Goal: Task Accomplishment & Management: Use online tool/utility

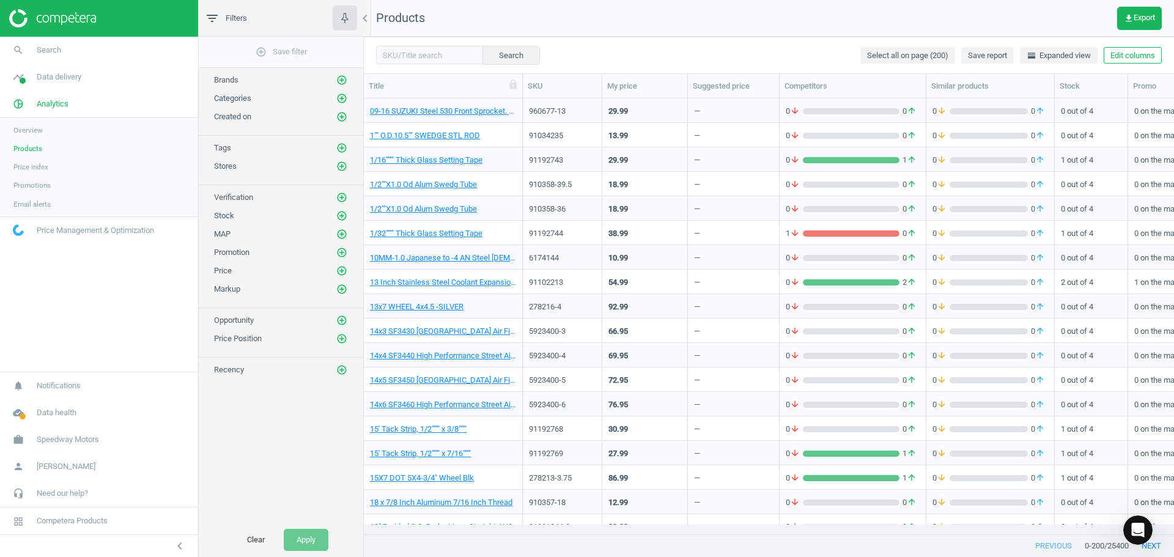
scroll to position [417, 801]
click at [50, 47] on span "Search" at bounding box center [49, 50] width 24 height 11
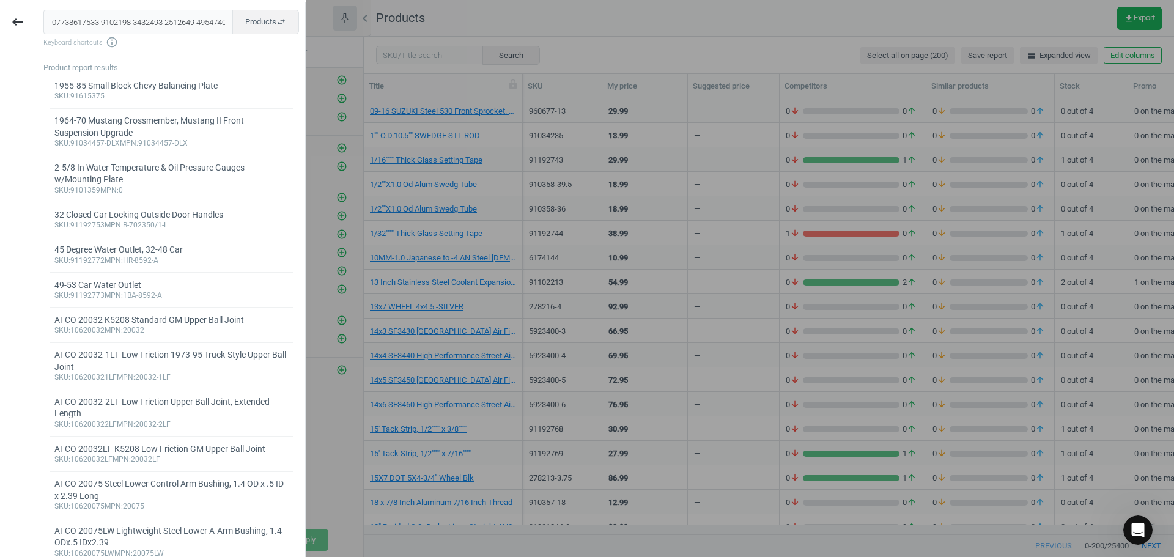
scroll to position [0, 6636]
drag, startPoint x: 54, startPoint y: 23, endPoint x: 640, endPoint y: 54, distance: 587.5
click at [654, 55] on body "Group 2 Created with Sketch. ic/cloud_download/grey600 Created with Sketch. gra…" at bounding box center [587, 278] width 1174 height 557
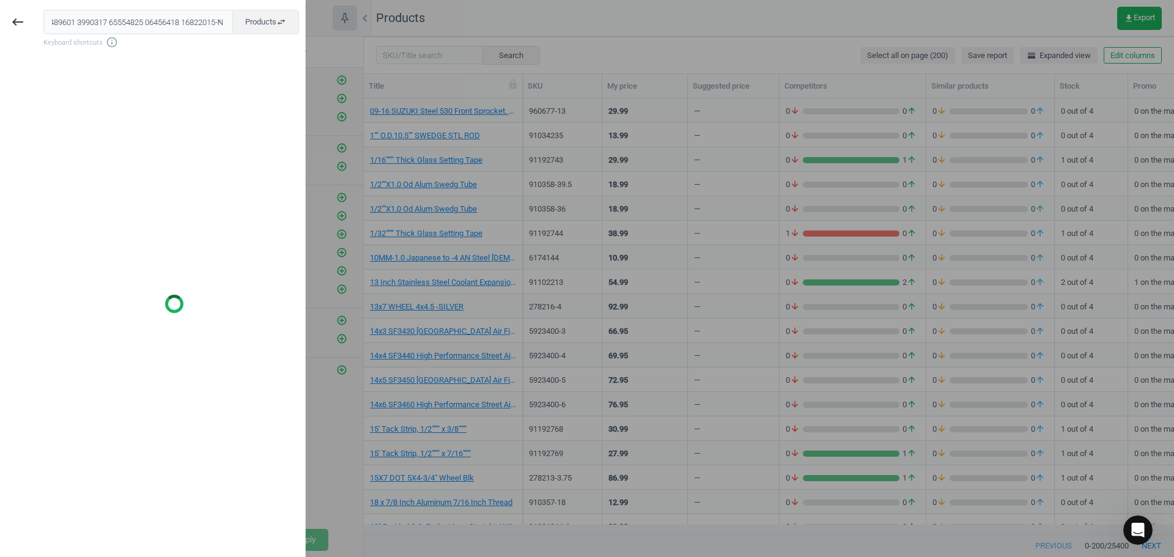
scroll to position [0, 0]
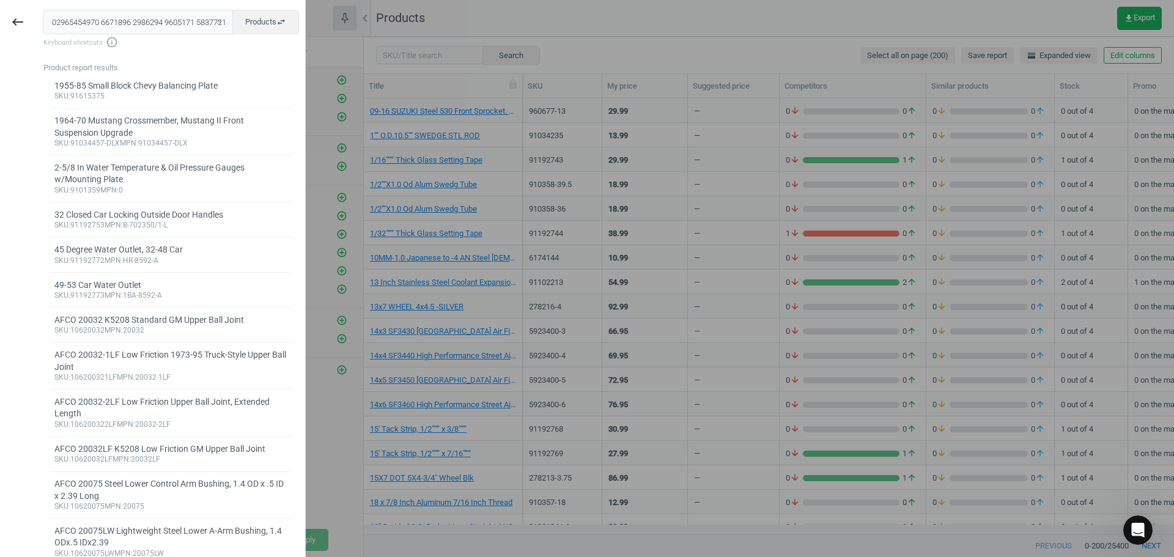
drag, startPoint x: 223, startPoint y: 21, endPoint x: 181, endPoint y: 28, distance: 42.2
click at [181, 28] on div "close Products swap_horiz" at bounding box center [171, 22] width 256 height 24
drag, startPoint x: 198, startPoint y: 23, endPoint x: 0, endPoint y: 18, distance: 197.6
click at [0, 18] on div "keyboard_backspace close Products swap_horiz Keyboard shortcuts info_outline Pr…" at bounding box center [153, 280] width 306 height 557
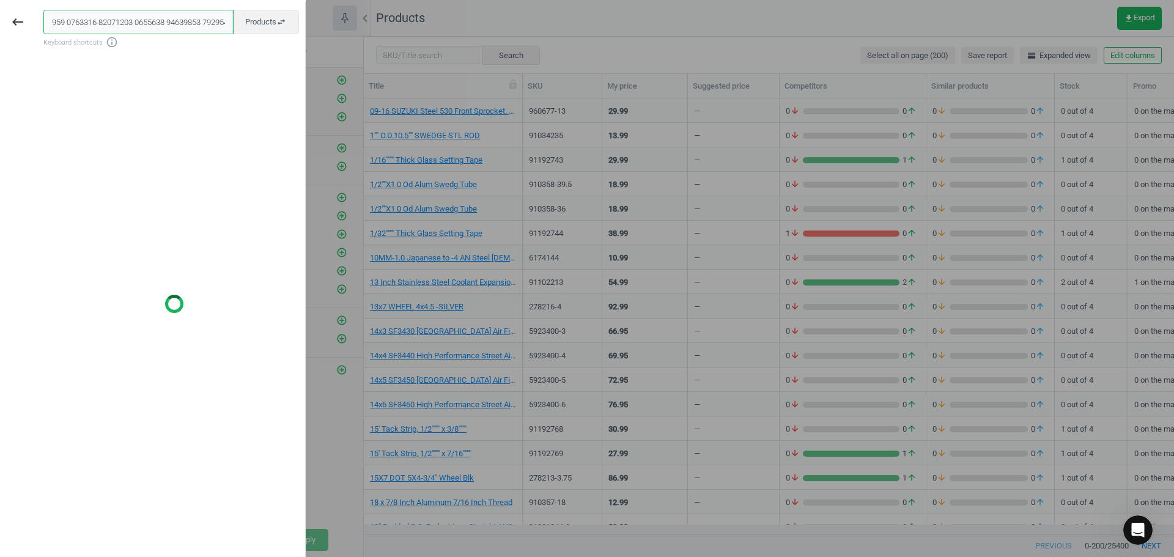
drag, startPoint x: 191, startPoint y: 24, endPoint x: 0, endPoint y: 12, distance: 191.9
click at [0, 13] on div "keyboard_backspace close Products swap_horiz Keyboard shortcuts info_outline" at bounding box center [153, 280] width 306 height 557
drag, startPoint x: 182, startPoint y: 22, endPoint x: 0, endPoint y: 22, distance: 182.3
click at [3, 22] on div "keyboard_backspace close Products swap_horiz Keyboard shortcuts info_outline" at bounding box center [153, 280] width 306 height 557
drag, startPoint x: 188, startPoint y: 23, endPoint x: 42, endPoint y: 20, distance: 146.2
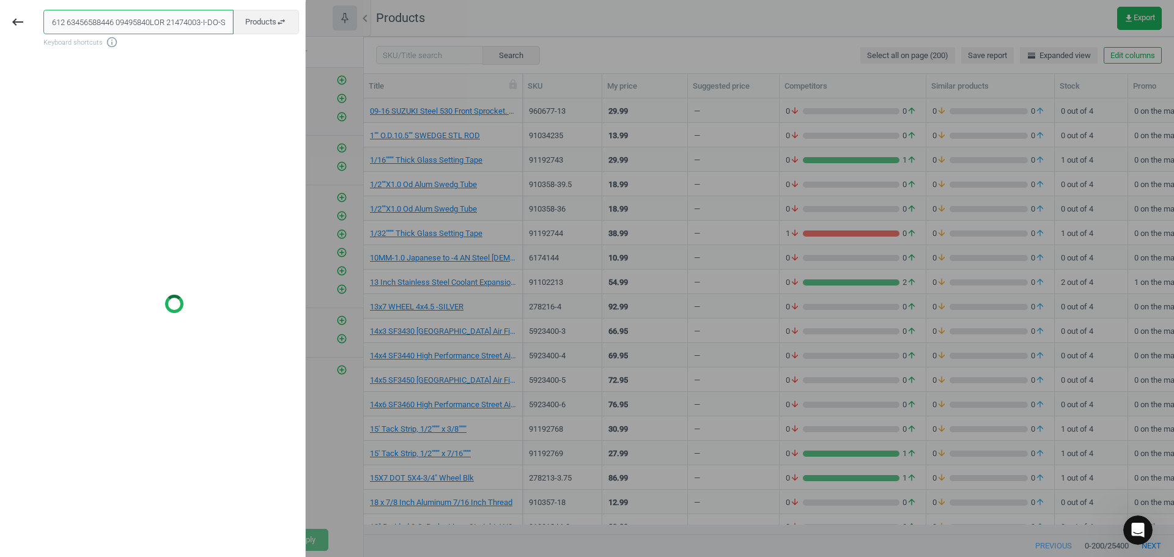
click at [42, 20] on div "close Products swap_horiz Keyboard shortcuts info_outline" at bounding box center [170, 280] width 270 height 557
drag, startPoint x: 180, startPoint y: 21, endPoint x: 4, endPoint y: 19, distance: 176.2
click at [4, 19] on div "keyboard_backspace close Products swap_horiz Keyboard shortcuts info_outline" at bounding box center [153, 280] width 306 height 557
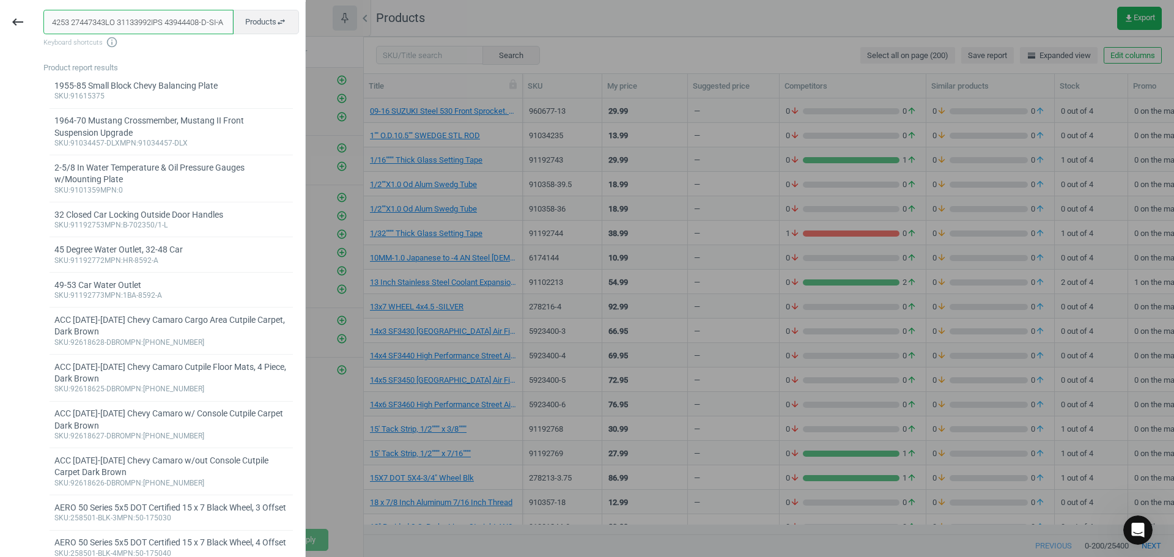
drag, startPoint x: 57, startPoint y: 24, endPoint x: 145, endPoint y: 26, distance: 88.1
click at [20, 22] on div "keyboard_backspace close Products swap_horiz Keyboard shortcuts info_outline Pr…" at bounding box center [153, 280] width 306 height 557
drag, startPoint x: 191, startPoint y: 23, endPoint x: 0, endPoint y: 20, distance: 191.5
click at [23, 22] on div "keyboard_backspace close Products swap_horiz Keyboard shortcuts info_outline Pr…" at bounding box center [153, 280] width 306 height 557
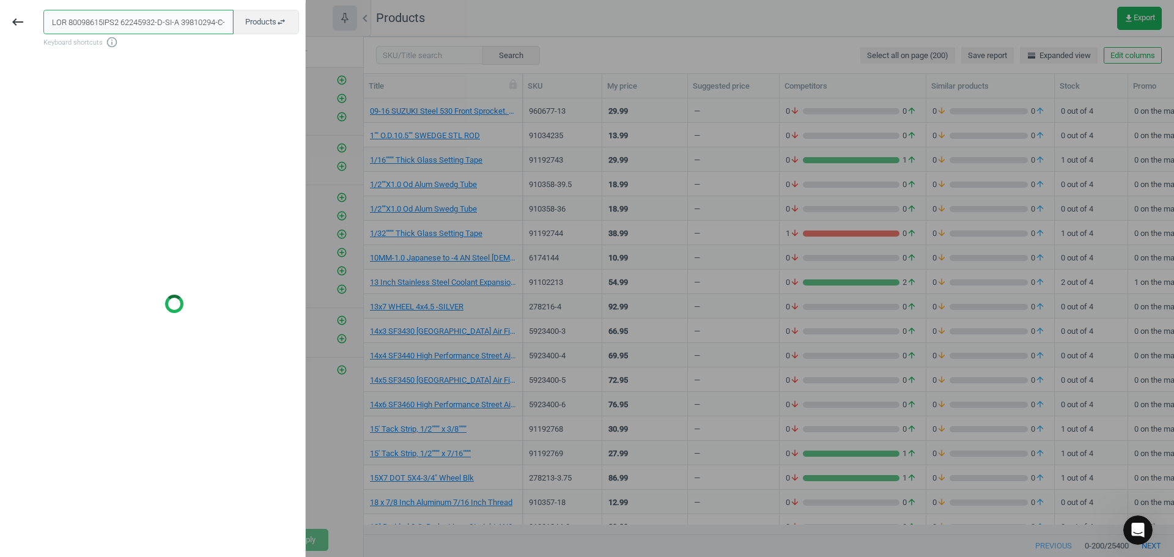
drag, startPoint x: 164, startPoint y: 21, endPoint x: 0, endPoint y: 17, distance: 164.0
click at [0, 18] on div "keyboard_backspace close Products swap_horiz Keyboard shortcuts info_outline" at bounding box center [153, 280] width 306 height 557
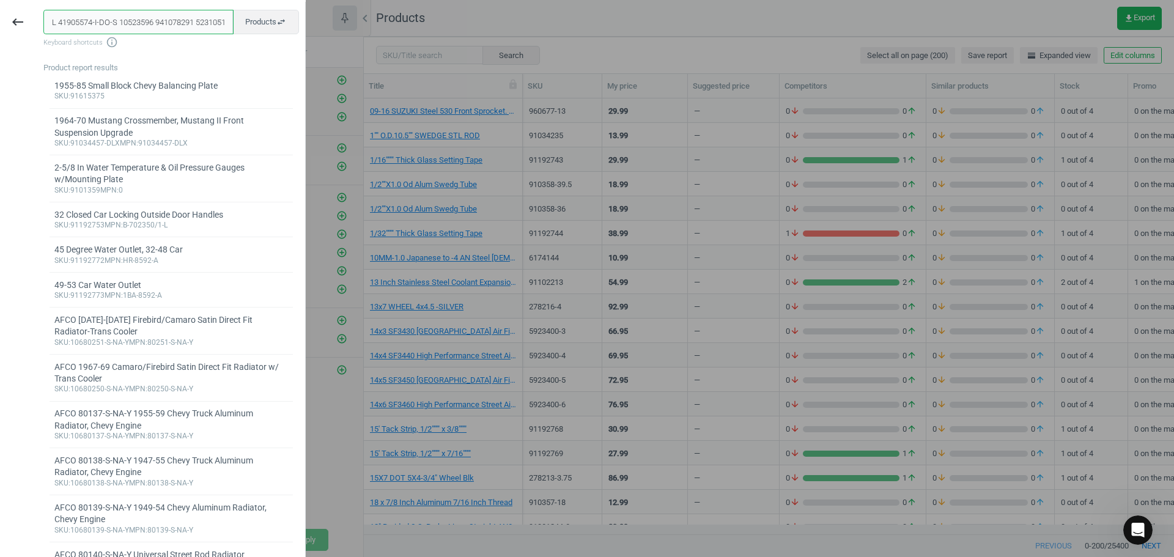
drag, startPoint x: 158, startPoint y: 23, endPoint x: 35, endPoint y: 21, distance: 122.4
click at [26, 23] on div "keyboard_backspace close Products swap_horiz Keyboard shortcuts info_outline Pr…" at bounding box center [153, 280] width 306 height 557
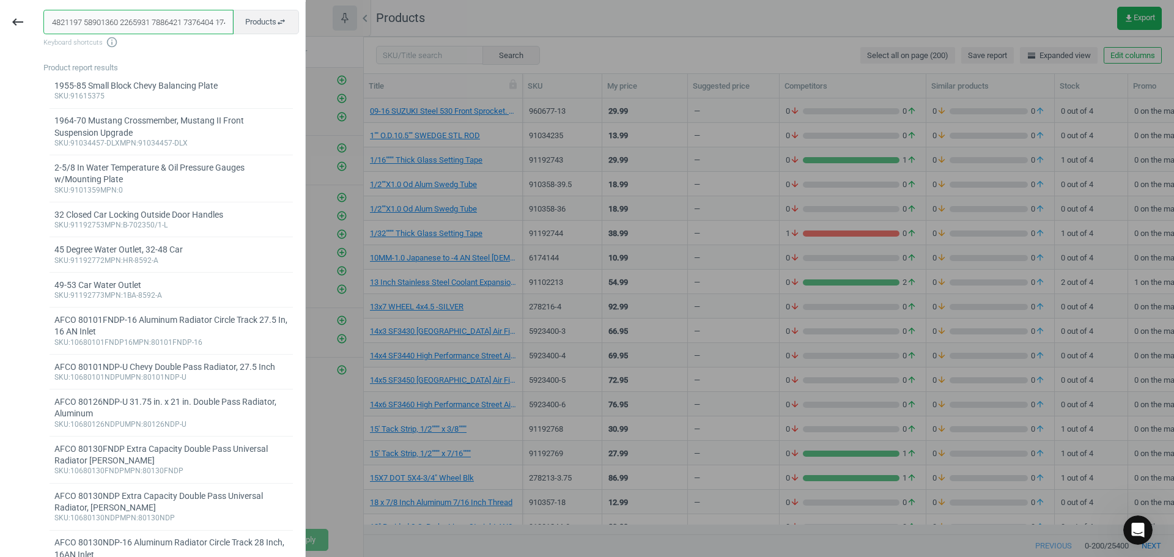
drag, startPoint x: 198, startPoint y: 22, endPoint x: 0, endPoint y: 18, distance: 197.6
click at [12, 21] on div "keyboard_backspace close Products swap_horiz Keyboard shortcuts info_outline Pr…" at bounding box center [153, 280] width 306 height 557
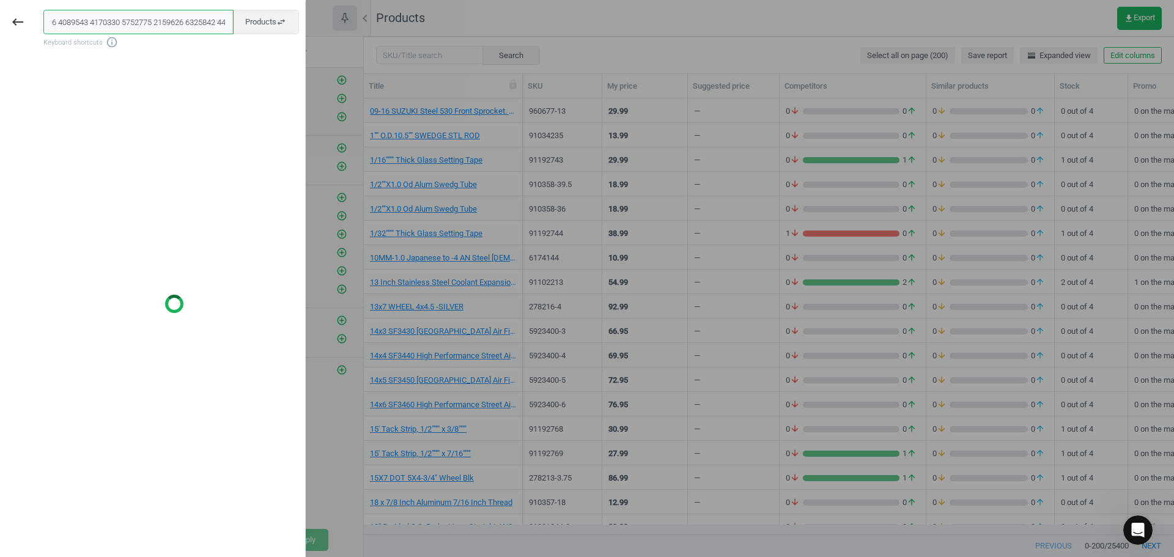
drag, startPoint x: 192, startPoint y: 23, endPoint x: 0, endPoint y: 19, distance: 192.1
click at [1, 20] on div "keyboard_backspace close Products swap_horiz Keyboard shortcuts info_outline" at bounding box center [153, 280] width 306 height 557
drag, startPoint x: 172, startPoint y: 21, endPoint x: 24, endPoint y: 17, distance: 148.1
click at [5, 19] on div "keyboard_backspace close Products swap_horiz Keyboard shortcuts info_outline" at bounding box center [153, 280] width 306 height 557
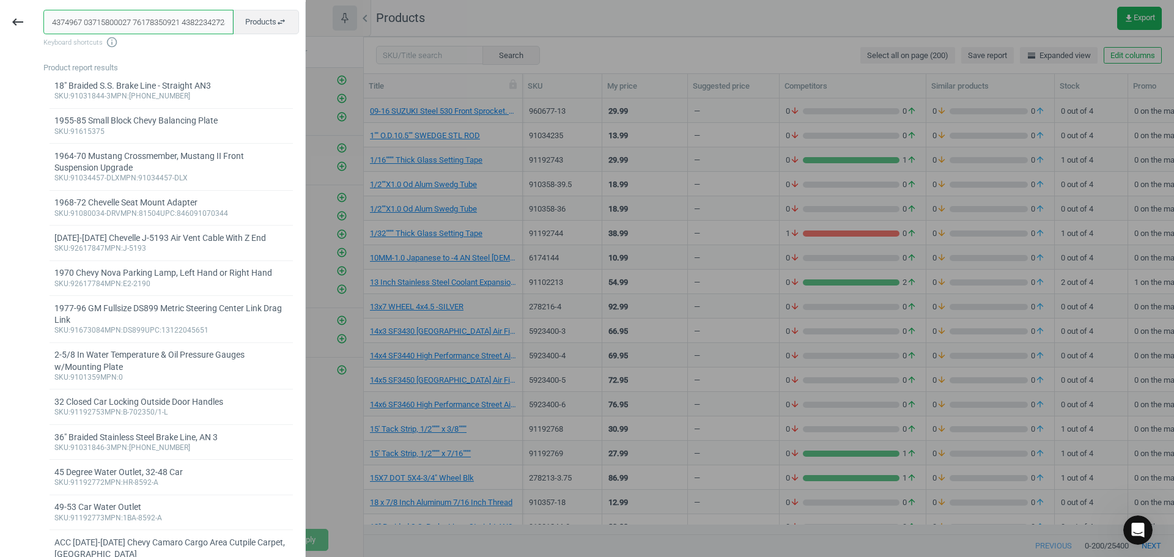
drag, startPoint x: 177, startPoint y: 24, endPoint x: 0, endPoint y: 13, distance: 177.1
click at [0, 15] on div "keyboard_backspace close Products swap_horiz Keyboard shortcuts info_outline Pr…" at bounding box center [153, 280] width 306 height 557
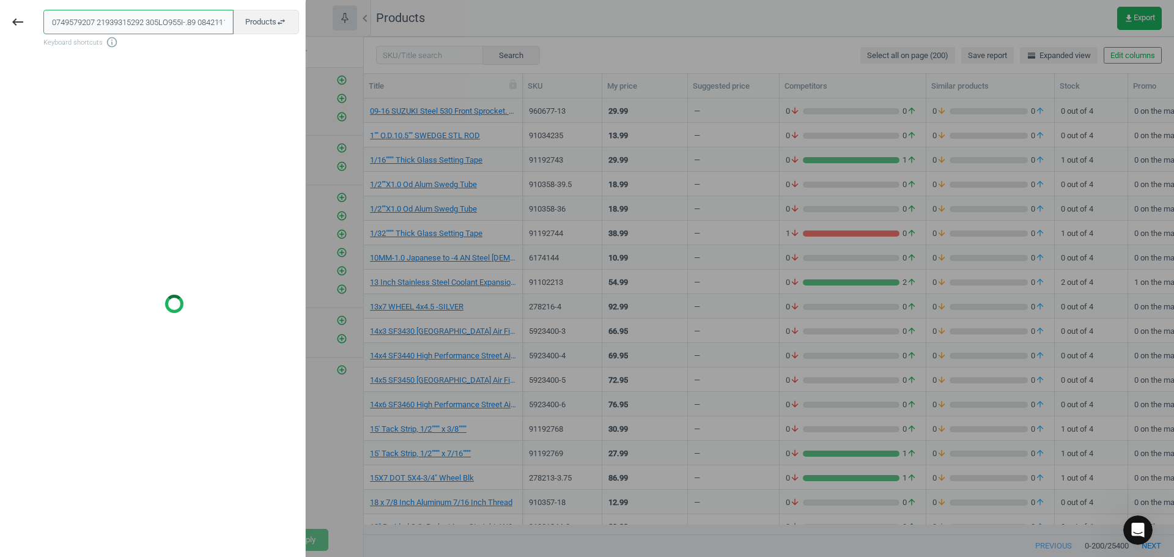
drag, startPoint x: 77, startPoint y: 26, endPoint x: 0, endPoint y: 23, distance: 77.1
click at [0, 24] on div "keyboard_backspace close Products swap_horiz Keyboard shortcuts info_outline" at bounding box center [153, 280] width 306 height 557
drag, startPoint x: 179, startPoint y: 34, endPoint x: 141, endPoint y: 33, distance: 37.9
click at [120, 34] on div "close Products swap_horiz Keyboard shortcuts info_outline" at bounding box center [174, 29] width 262 height 39
drag, startPoint x: 199, startPoint y: 23, endPoint x: 0, endPoint y: 16, distance: 199.5
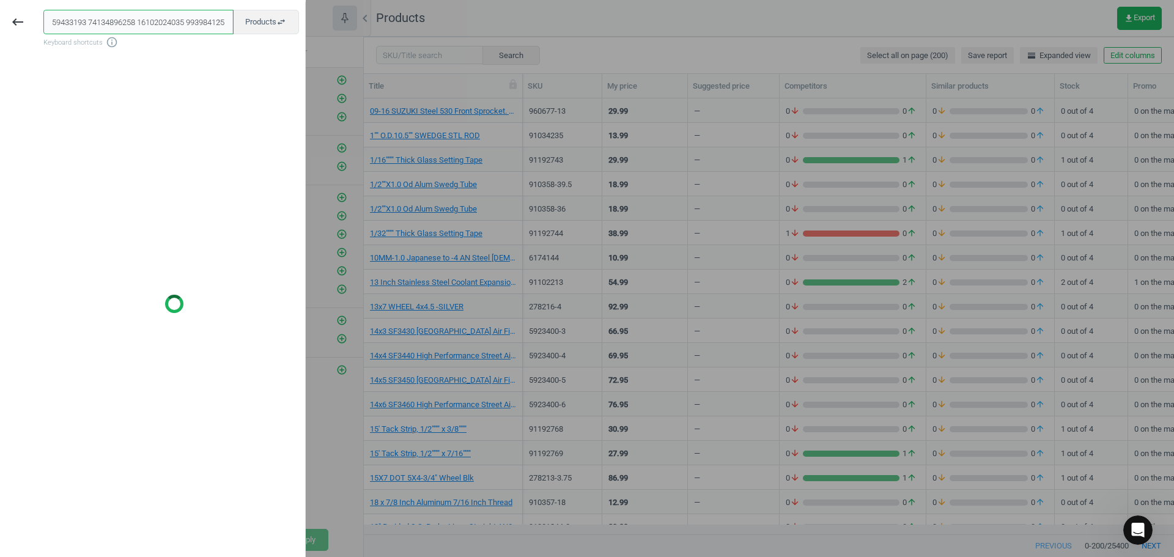
click at [25, 20] on div "keyboard_backspace close Products swap_horiz Keyboard shortcuts info_outline" at bounding box center [153, 280] width 306 height 557
drag, startPoint x: 198, startPoint y: 22, endPoint x: 0, endPoint y: 21, distance: 198.2
click at [0, 23] on div "keyboard_backspace close Products swap_horiz Keyboard shortcuts info_outline" at bounding box center [153, 280] width 306 height 557
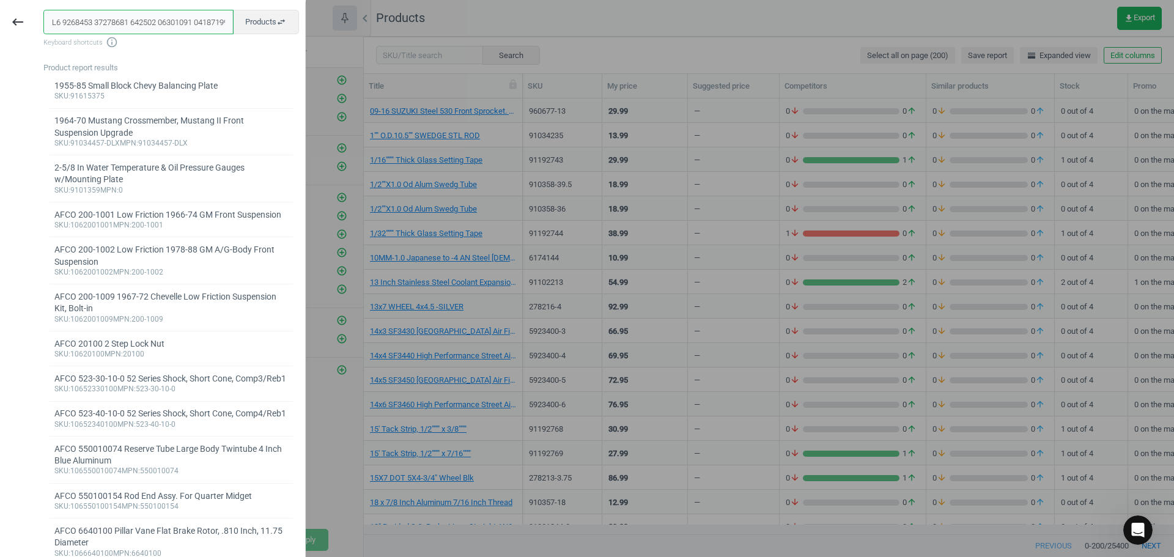
drag, startPoint x: 185, startPoint y: 20, endPoint x: 0, endPoint y: 15, distance: 185.4
click at [0, 18] on div "keyboard_backspace close Products swap_horiz Keyboard shortcuts info_outline Pr…" at bounding box center [153, 280] width 306 height 557
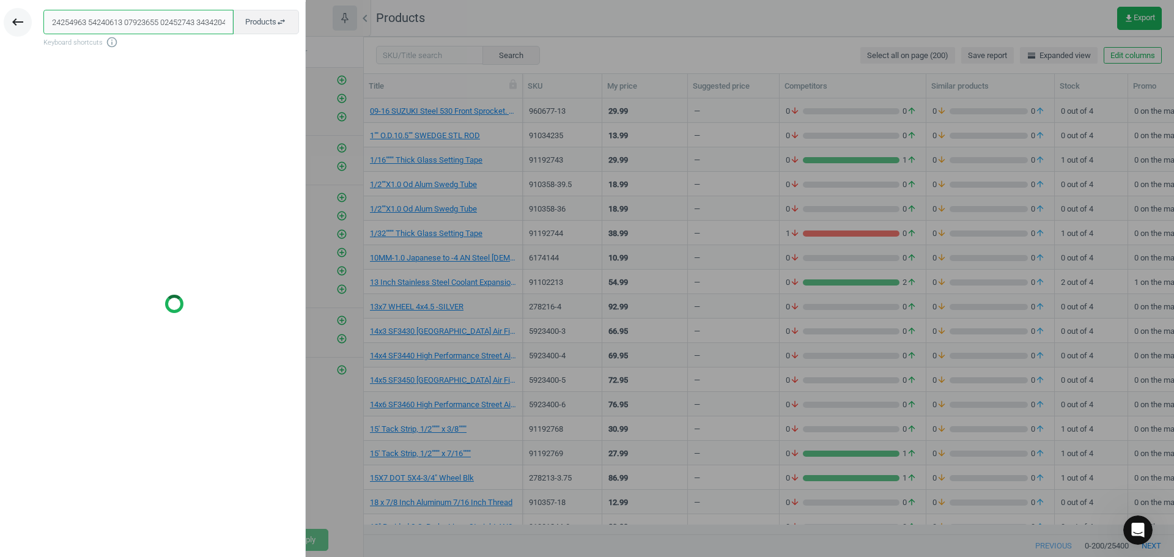
drag, startPoint x: 188, startPoint y: 25, endPoint x: 9, endPoint y: 20, distance: 179.9
click at [18, 23] on div "keyboard_backspace close Products swap_horiz Keyboard shortcuts info_outline" at bounding box center [153, 280] width 306 height 557
drag, startPoint x: 185, startPoint y: 26, endPoint x: 72, endPoint y: 20, distance: 113.9
click at [0, 23] on div "keyboard_backspace close Products swap_horiz Keyboard shortcuts info_outline" at bounding box center [153, 280] width 306 height 557
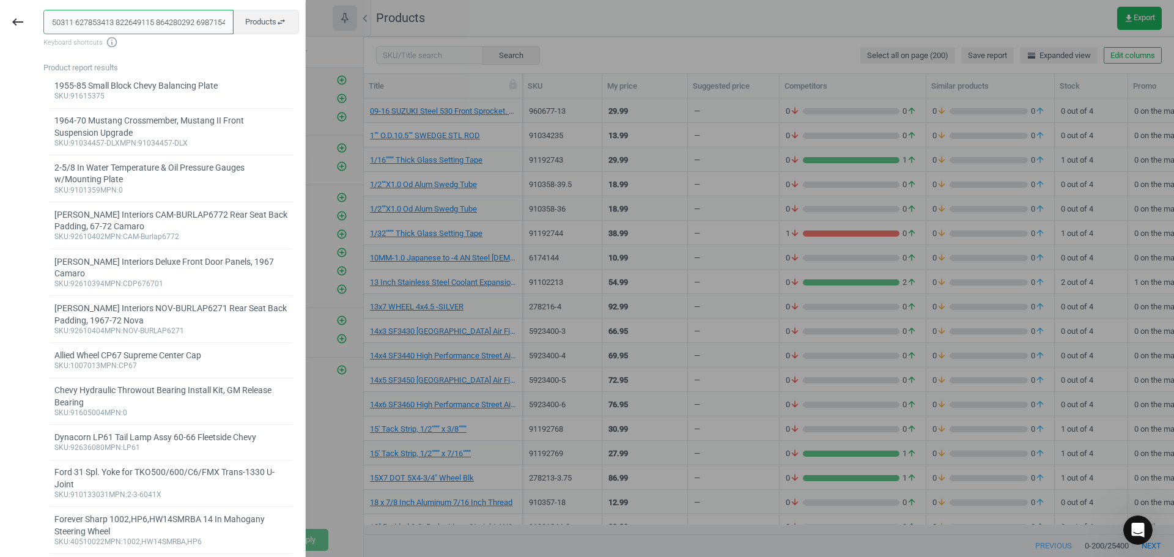
type input "92143 910492145 910555338 910492140 47578290 47546867 48410533 48410689 4841008…"
drag, startPoint x: 199, startPoint y: 22, endPoint x: 0, endPoint y: 19, distance: 199.4
click at [9, 21] on div "keyboard_backspace close Products swap_horiz Keyboard shortcuts info_outline Pr…" at bounding box center [153, 280] width 306 height 557
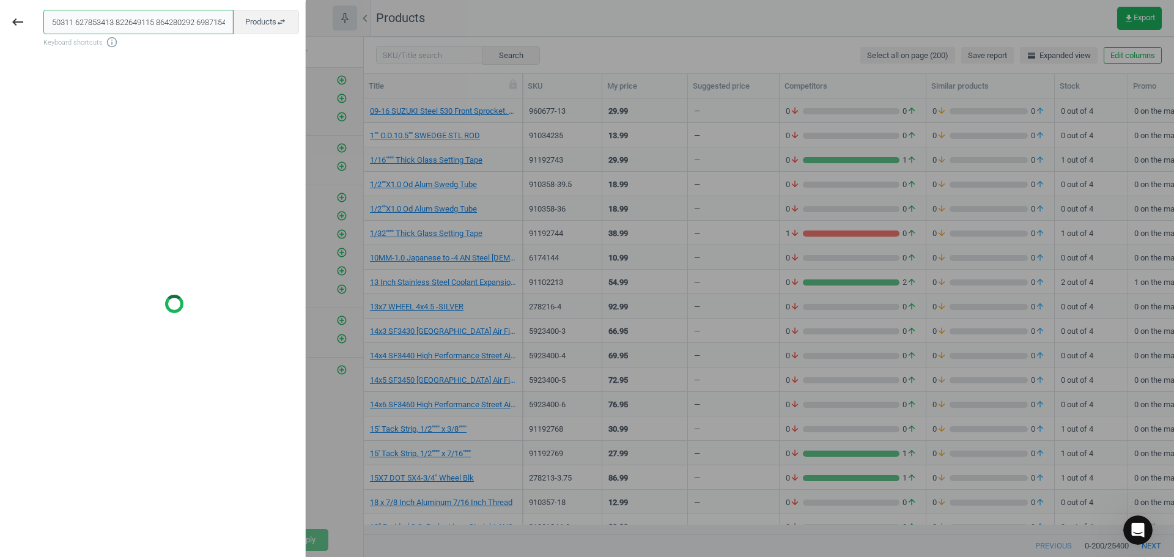
drag, startPoint x: 189, startPoint y: 27, endPoint x: 0, endPoint y: 23, distance: 189.1
click at [1, 23] on div "keyboard_backspace close Products swap_horiz Keyboard shortcuts info_outline" at bounding box center [153, 280] width 306 height 557
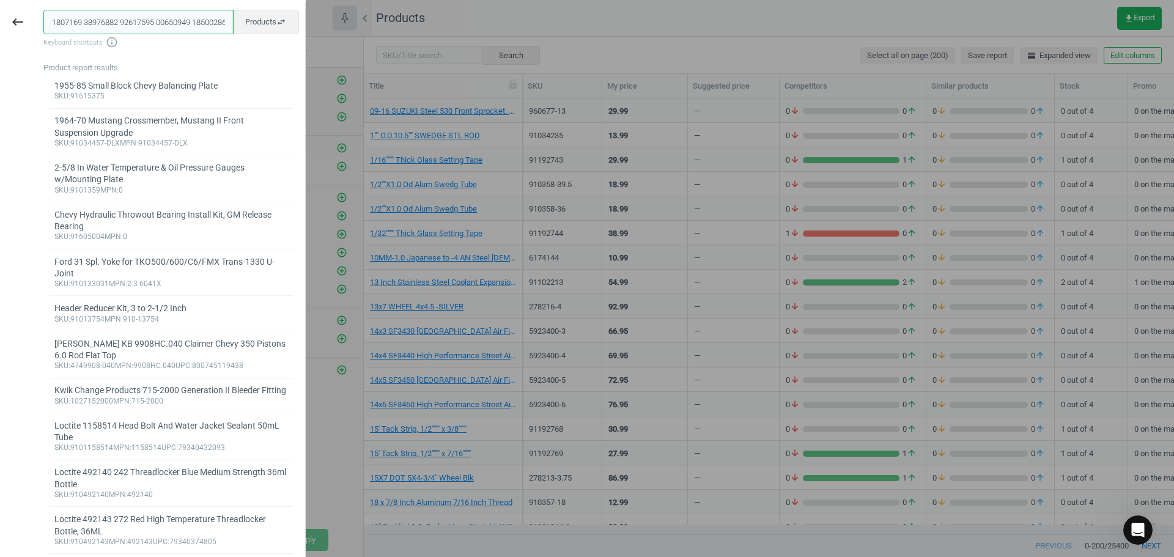
drag, startPoint x: 174, startPoint y: 24, endPoint x: 36, endPoint y: 15, distance: 138.6
click at [0, 19] on div "keyboard_backspace close Products swap_horiz Keyboard shortcuts info_outline Pr…" at bounding box center [153, 280] width 306 height 557
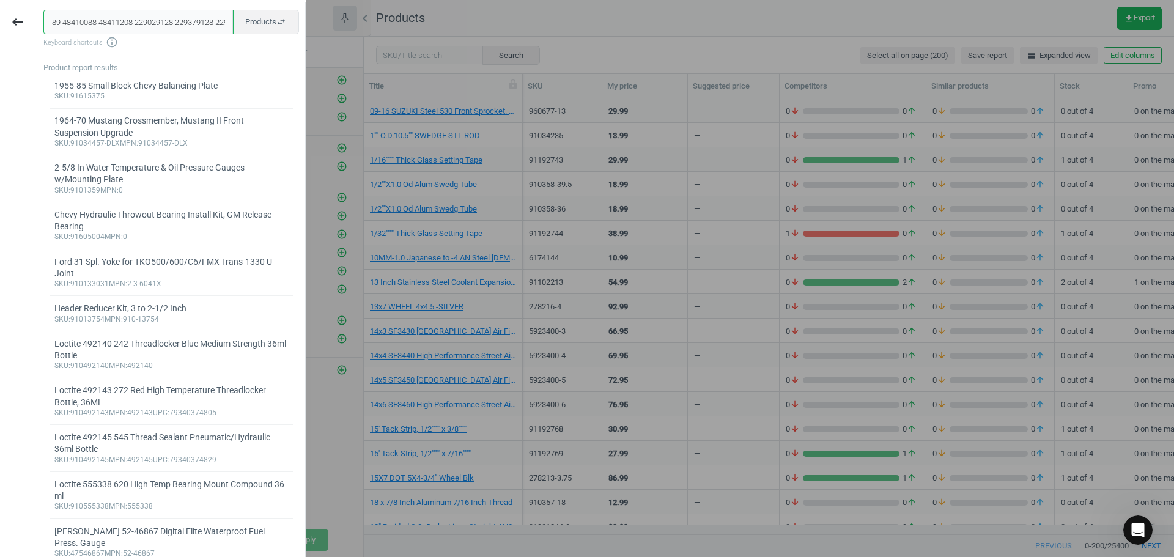
drag, startPoint x: 197, startPoint y: 17, endPoint x: 0, endPoint y: 9, distance: 197.1
click at [0, 9] on div "keyboard_backspace 89 48410088 48411208 229029128 229379128 229901901 324125196…" at bounding box center [153, 280] width 306 height 557
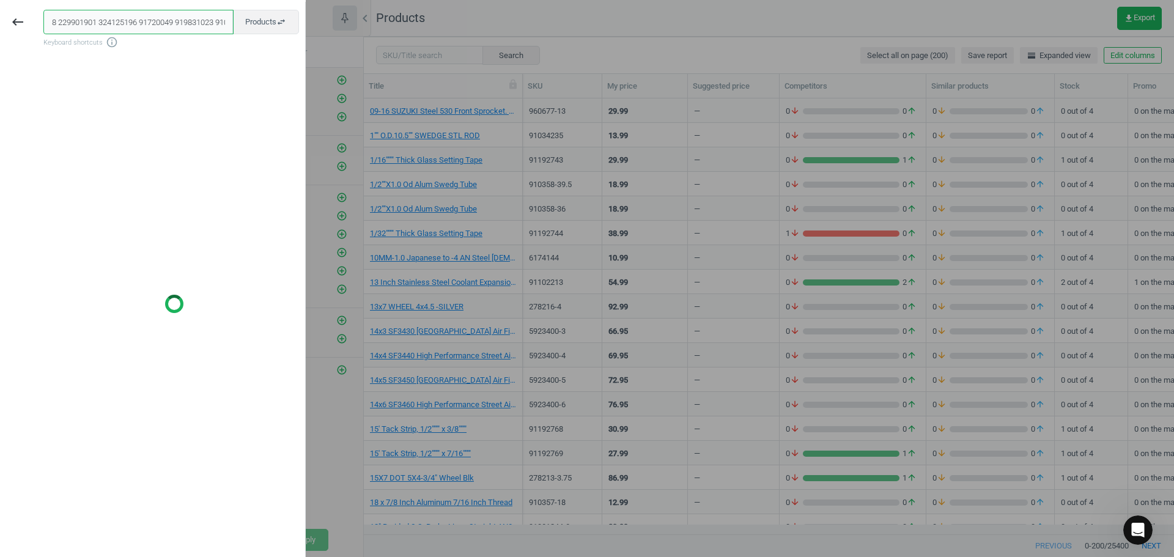
drag, startPoint x: 187, startPoint y: 23, endPoint x: 0, endPoint y: 12, distance: 187.5
click at [0, 17] on div "keyboard_backspace 8 229901901 324125196 91720049 919831023 91015218 92614917 9…" at bounding box center [153, 280] width 306 height 557
drag, startPoint x: 195, startPoint y: 23, endPoint x: 72, endPoint y: 16, distance: 123.1
click at [0, 21] on div "keyboard_backspace 023 91015218 92614917 92632848 92626320 92631959 92632078 92…" at bounding box center [153, 280] width 306 height 557
drag, startPoint x: 199, startPoint y: 23, endPoint x: 0, endPoint y: 17, distance: 199.5
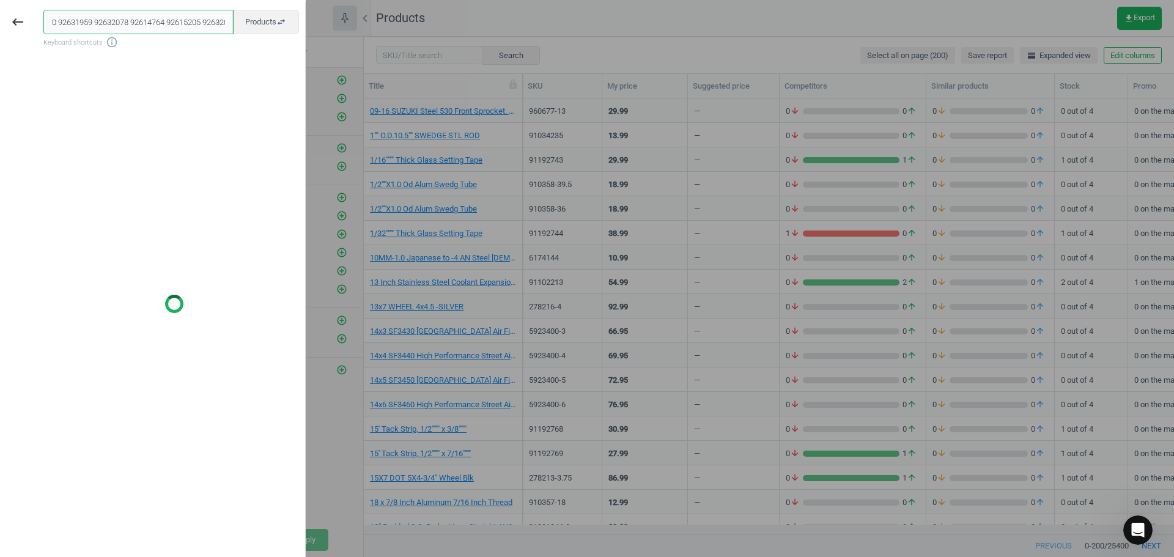
click at [0, 18] on div "keyboard_backspace 0 92631959 92632078 92614764 92615205 92632006 92632077 9262…" at bounding box center [153, 280] width 306 height 557
drag, startPoint x: 209, startPoint y: 20, endPoint x: 0, endPoint y: 11, distance: 209.4
click at [25, 15] on div "keyboard_backspace 2632006 92632077 92624894 92623915 92632037 92626886 9261588…" at bounding box center [153, 280] width 306 height 557
drag
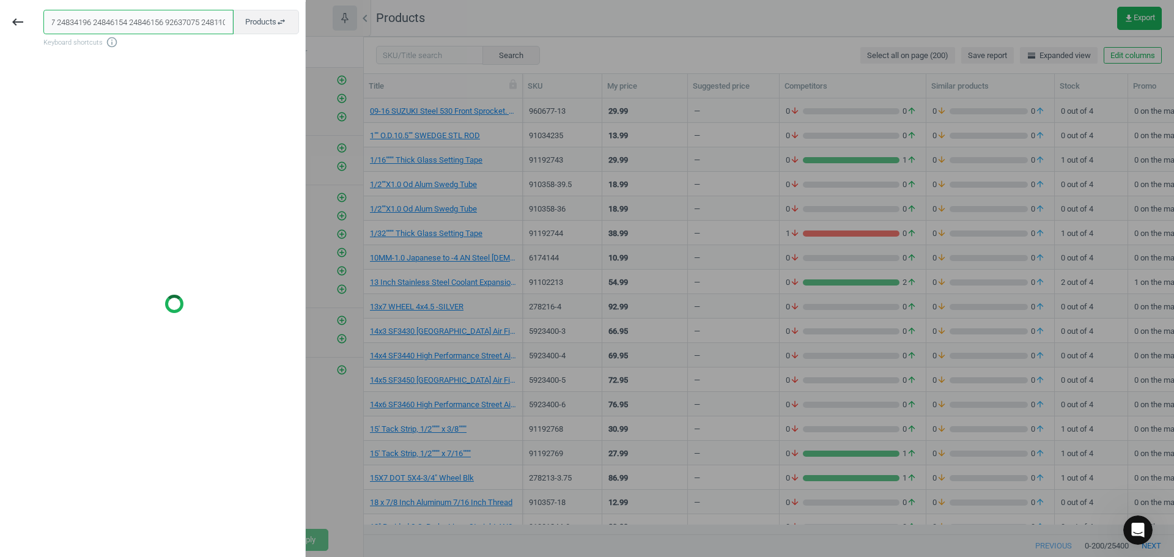
click at [560, 46] on body "Group 2 Created with Sketch. ic/cloud_download/grey600 Created with Sketch. gra…" at bounding box center [587, 278] width 1174 height 557
type input "26320"
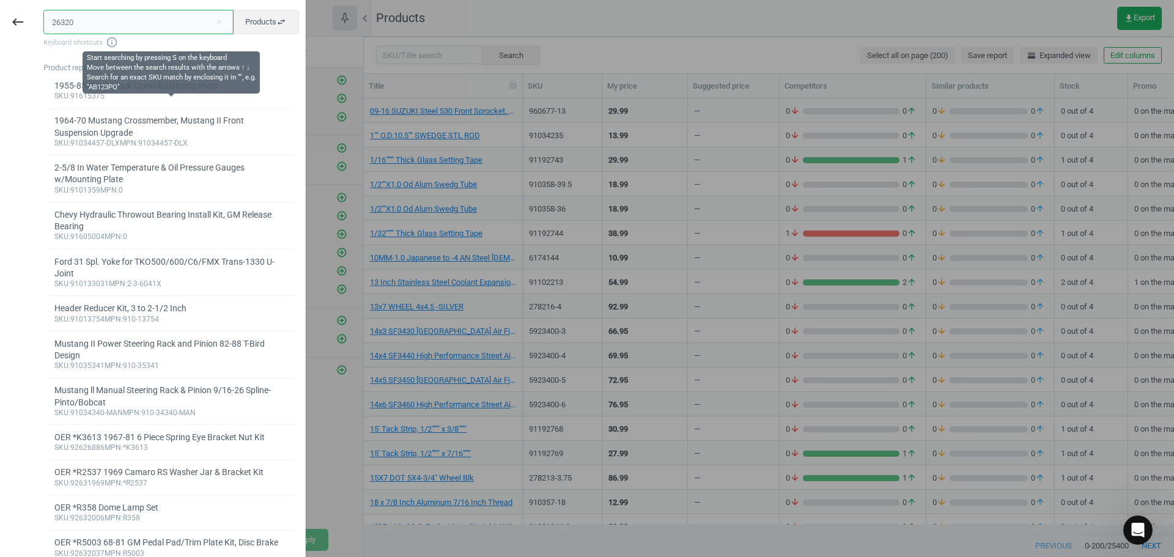
scroll to position [0, 0]
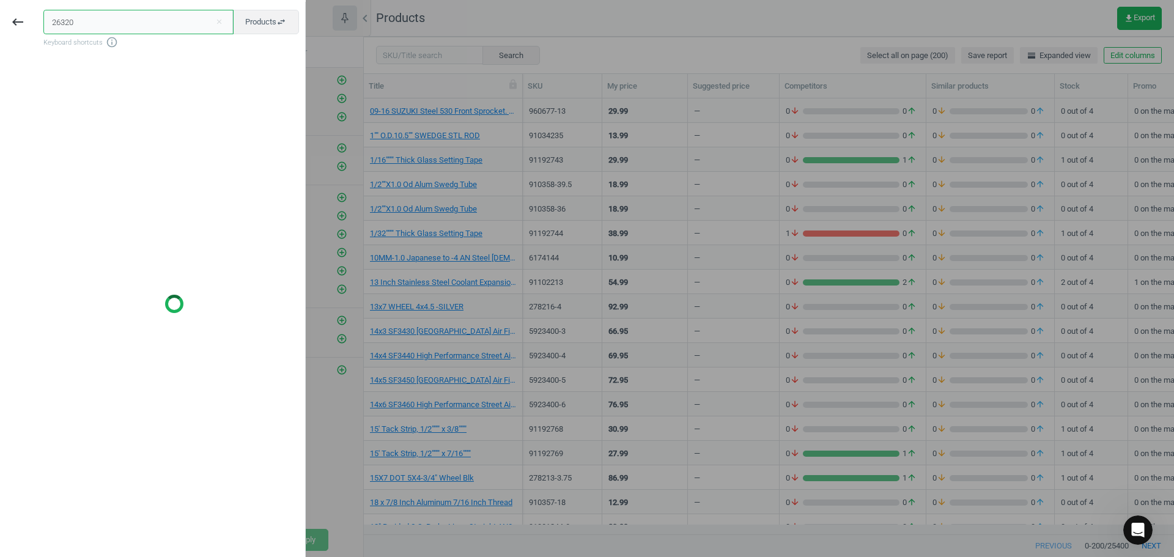
click at [0, 15] on div "keyboard_backspace 26320 close Products swap_horiz Keyboard shortcuts info_outl…" at bounding box center [153, 280] width 306 height 557
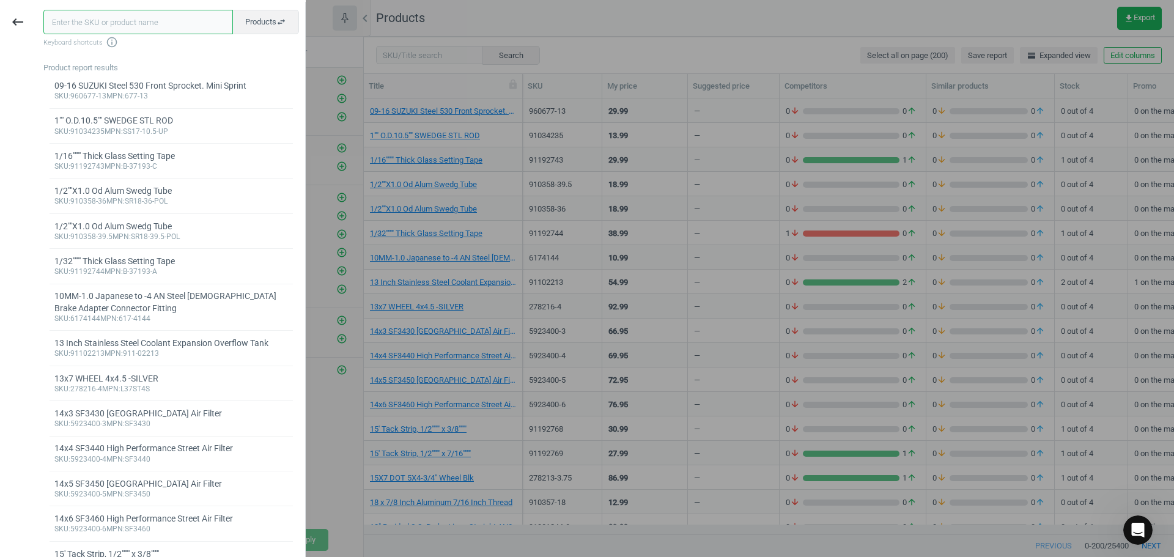
paste input "72531855VUD"
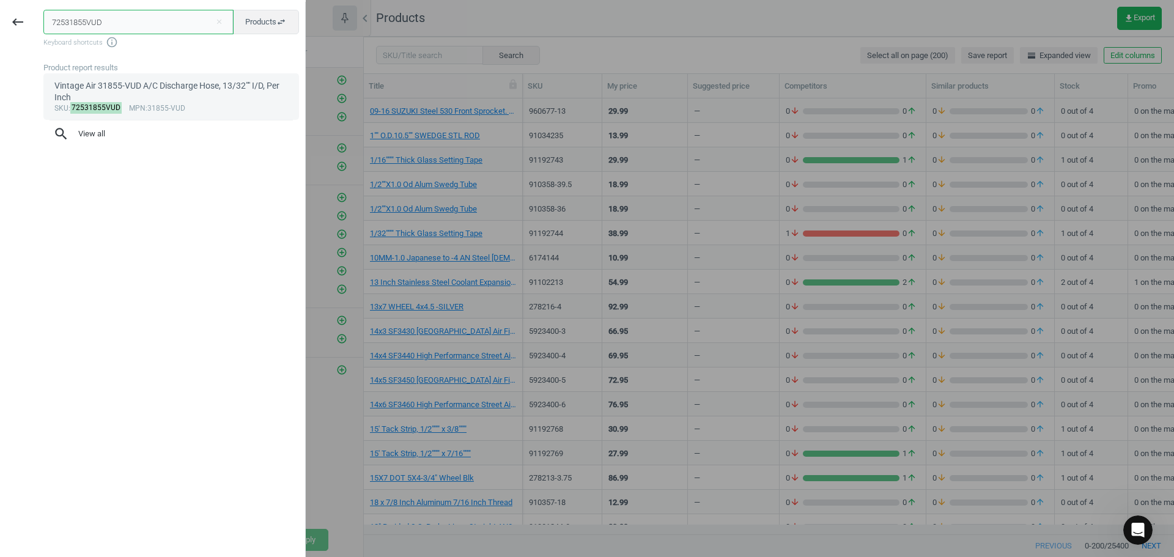
type input "72531855VUD"
click at [61, 91] on div "Vintage Air 31855-VUD A/C Discharge Hose, 13/32"" I/D, Per Inch" at bounding box center [171, 92] width 234 height 24
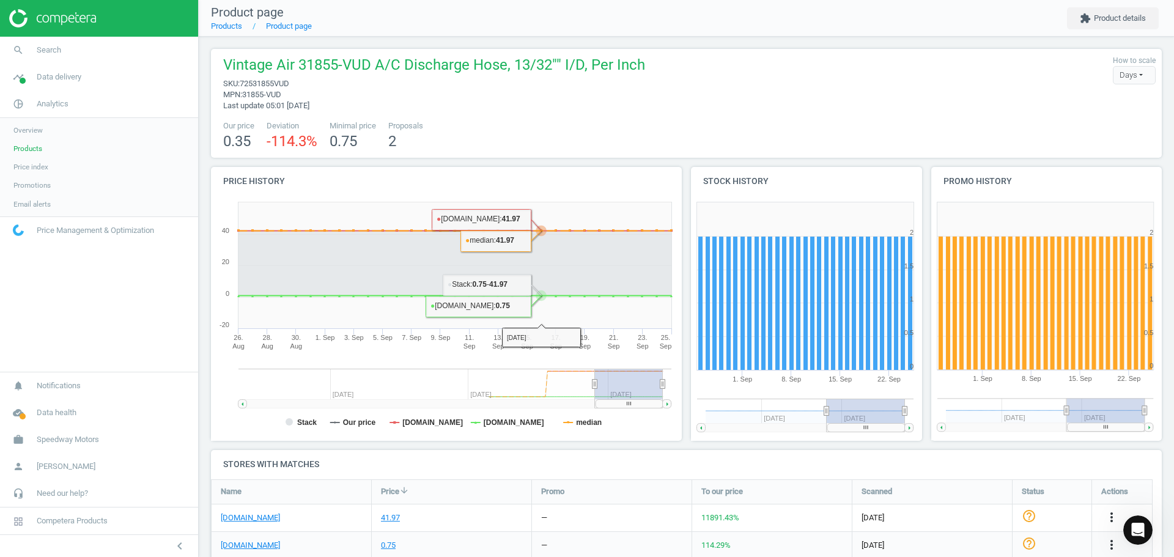
scroll to position [122, 0]
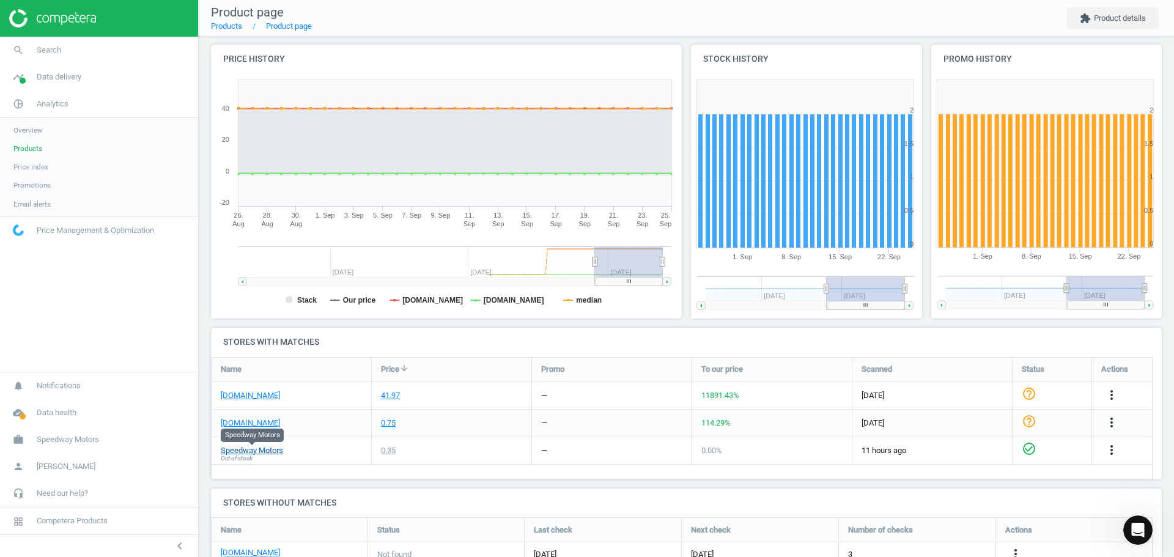
click at [256, 455] on link "Speedway Motors" at bounding box center [252, 450] width 62 height 11
click at [34, 57] on span "search" at bounding box center [18, 50] width 37 height 27
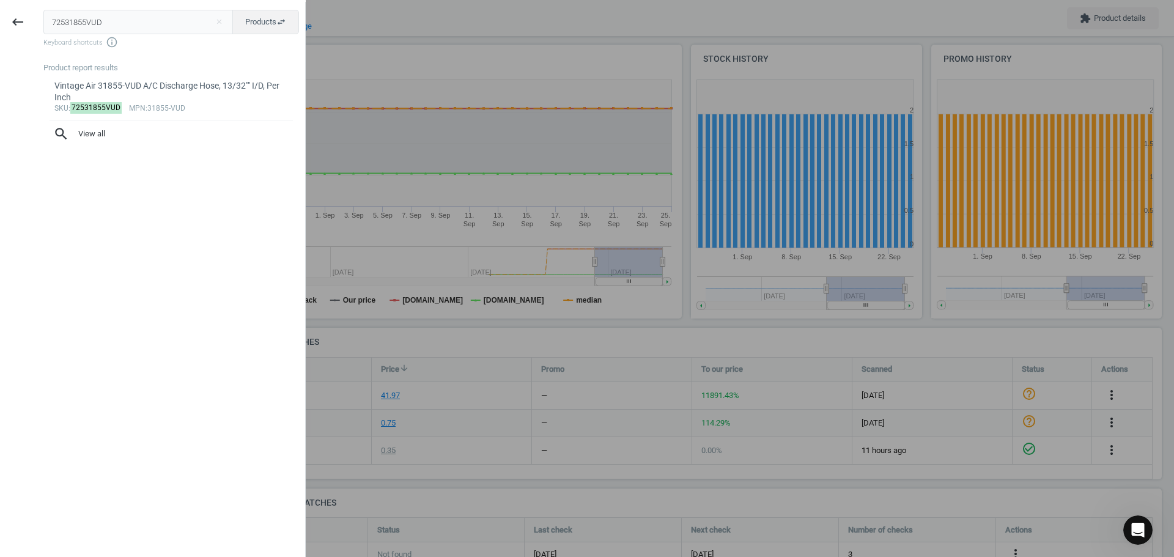
click at [0, 20] on div "keyboard_backspace 72531855VUD close Products swap_horiz Keyboard shortcuts inf…" at bounding box center [153, 280] width 306 height 557
type input "255942609"
click at [120, 84] on div "Powermaster 9426-09 Ultra Torque Starter Adapter, For PN[9426]" at bounding box center [171, 92] width 234 height 24
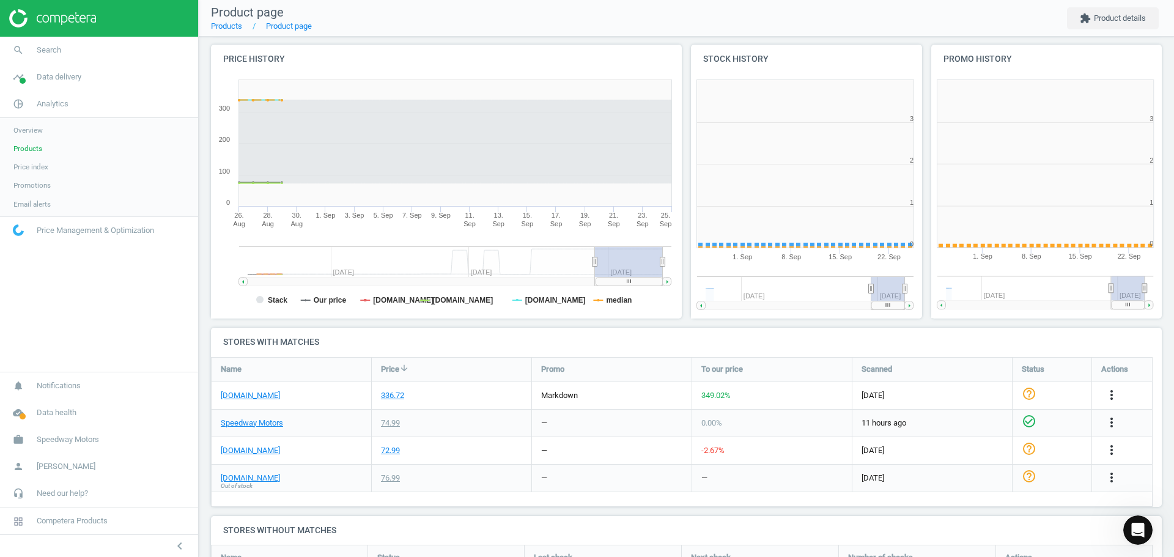
scroll to position [264, 248]
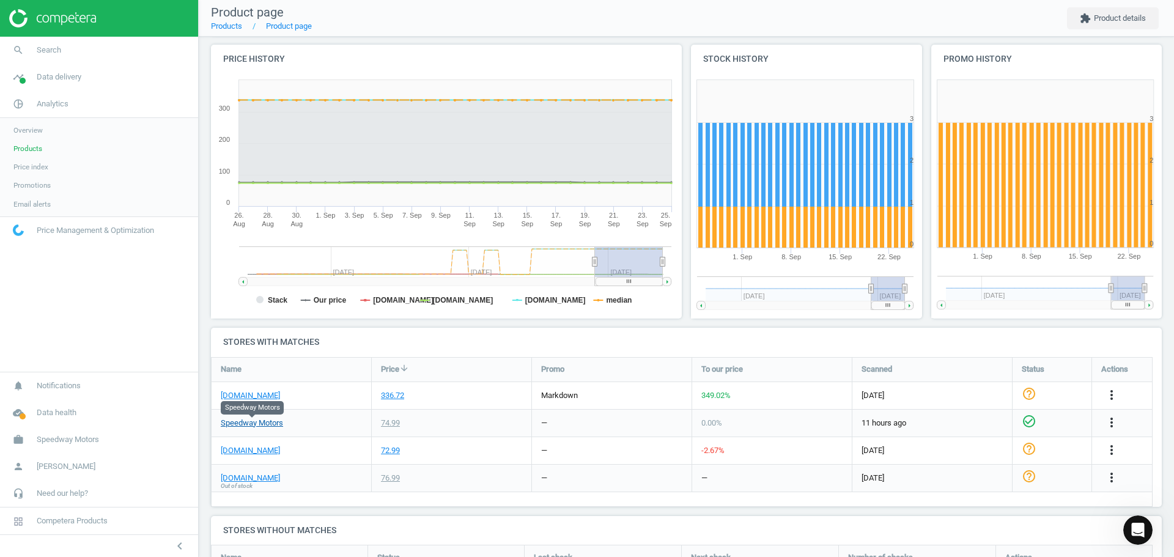
click at [253, 425] on link "Speedway Motors" at bounding box center [252, 423] width 62 height 11
click at [261, 396] on link "[DOMAIN_NAME]" at bounding box center [250, 395] width 59 height 11
click at [276, 456] on link "[DOMAIN_NAME]" at bounding box center [250, 450] width 59 height 11
click at [1028, 449] on icon "check_circle_outline" at bounding box center [1029, 449] width 15 height 15
click at [234, 485] on span "Out of stock" at bounding box center [237, 486] width 32 height 9
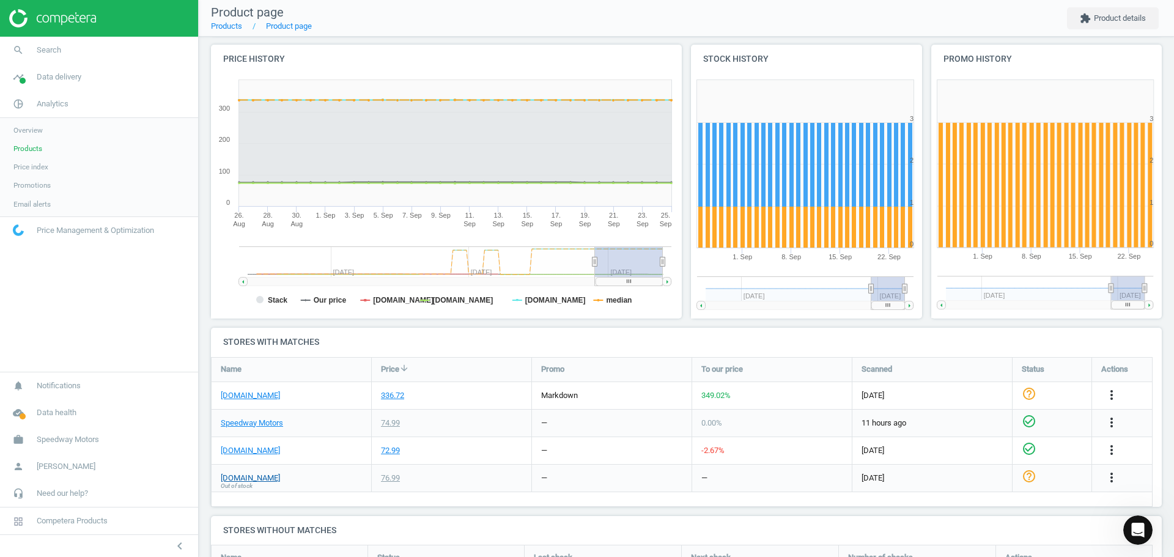
click at [234, 477] on link "[DOMAIN_NAME]" at bounding box center [250, 478] width 59 height 11
click at [1031, 482] on icon "check_circle_outline" at bounding box center [1029, 476] width 15 height 15
click at [1116, 395] on icon "more_vert" at bounding box center [1112, 395] width 15 height 15
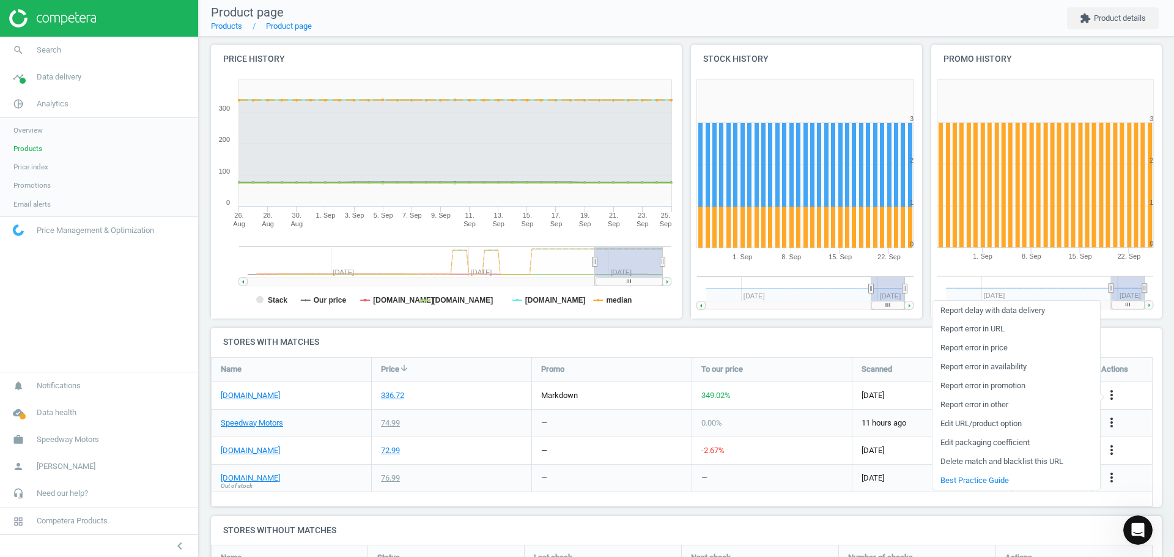
click at [993, 330] on link "Report error in URL" at bounding box center [1017, 329] width 168 height 19
